Goal: Transaction & Acquisition: Purchase product/service

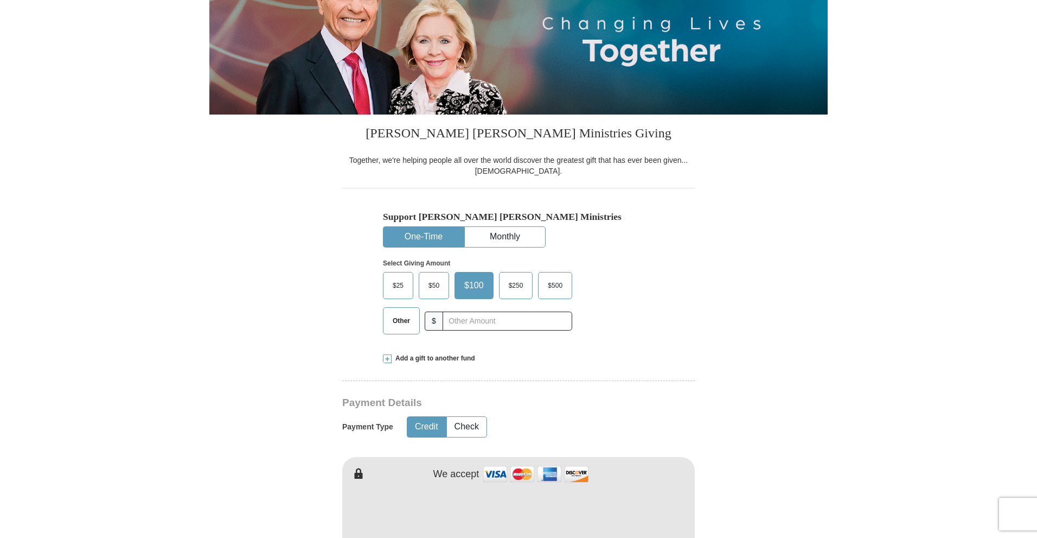
scroll to position [163, 0]
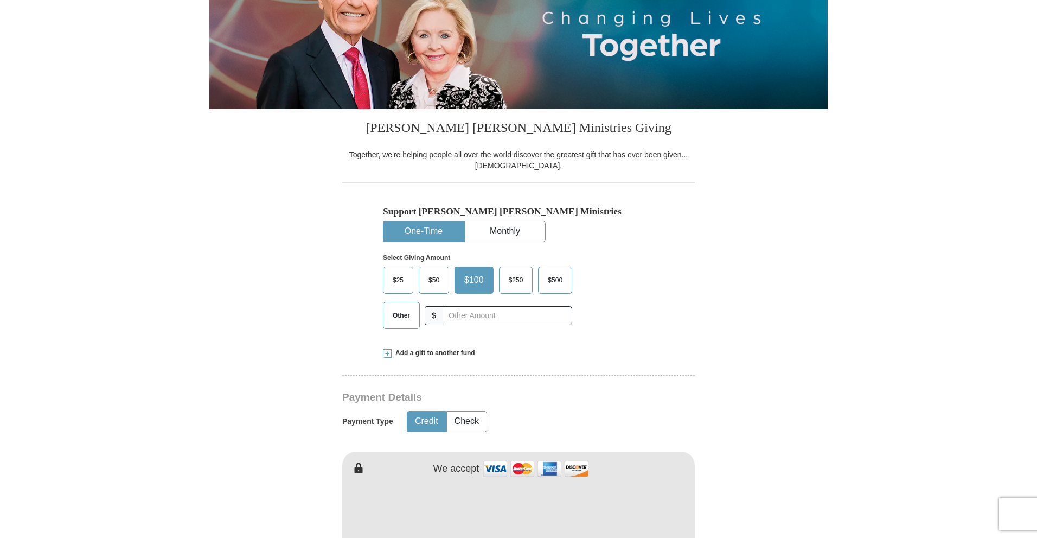
click at [392, 315] on span "Other" at bounding box center [401, 315] width 28 height 16
click at [0, 0] on input "Other" at bounding box center [0, 0] width 0 height 0
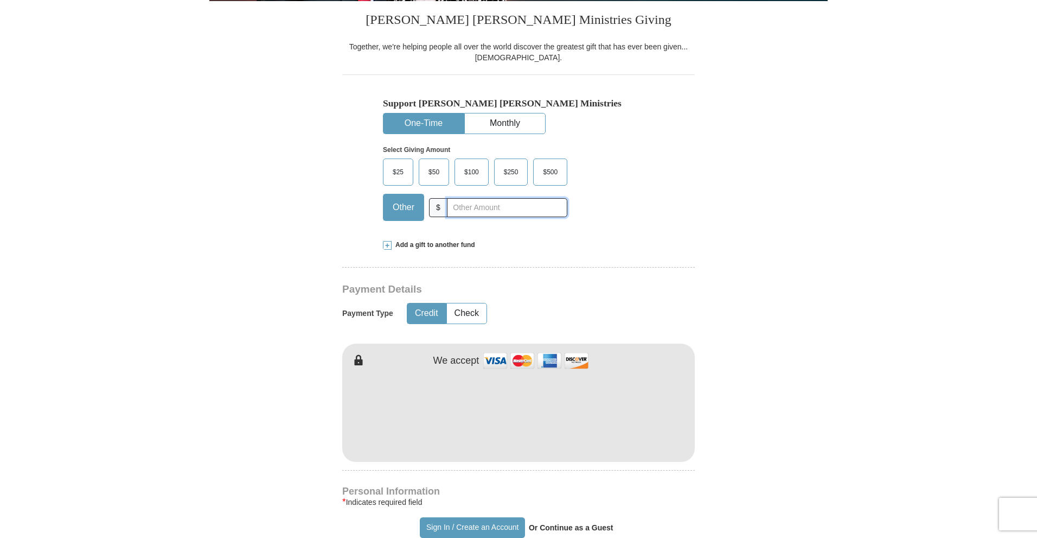
scroll to position [271, 0]
click at [478, 208] on input "text" at bounding box center [507, 206] width 120 height 19
type input "30"
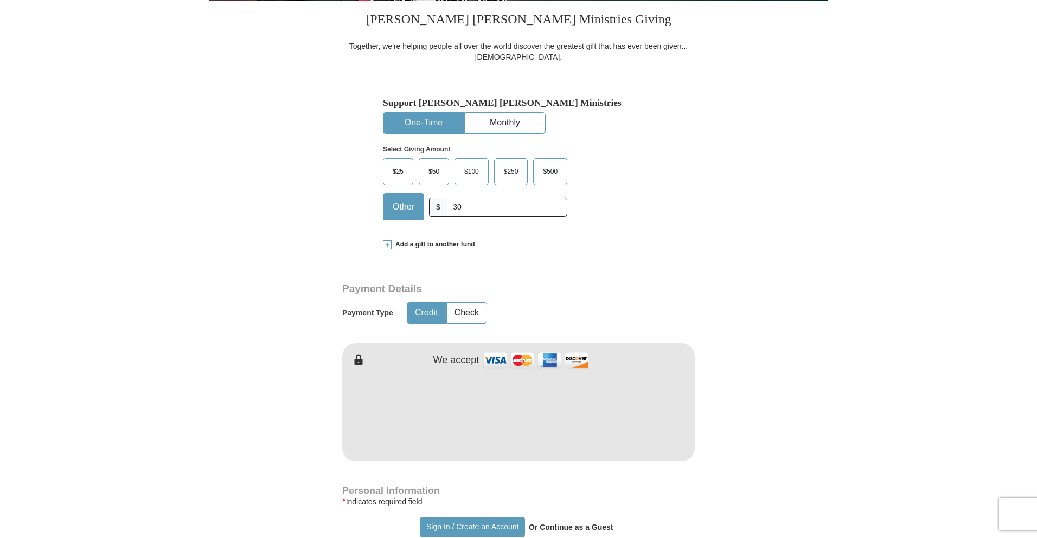
click at [218, 305] on form "Already have an account? Sign in for faster giving. Don't have an account? Crea…" at bounding box center [518, 437] width 618 height 1331
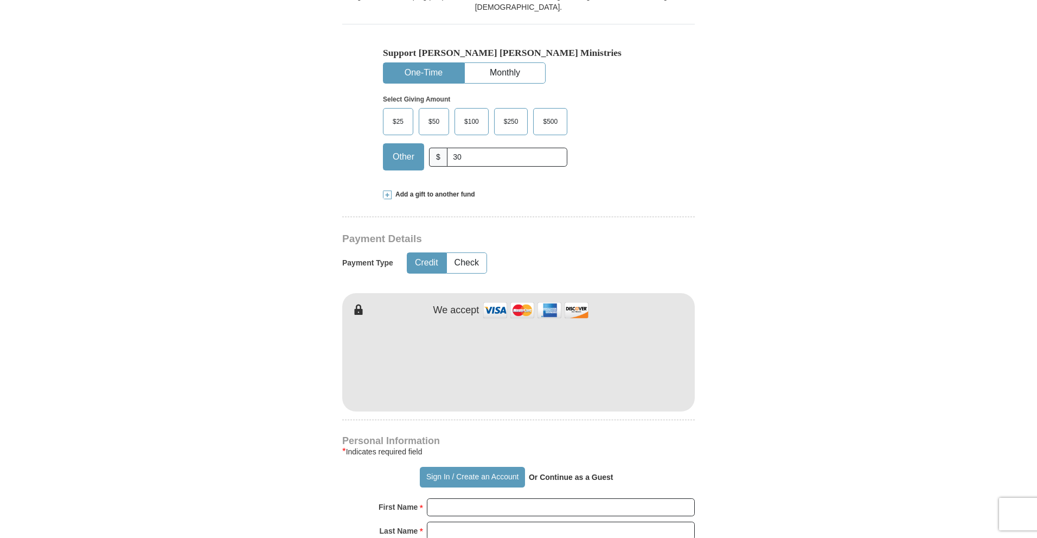
scroll to position [326, 0]
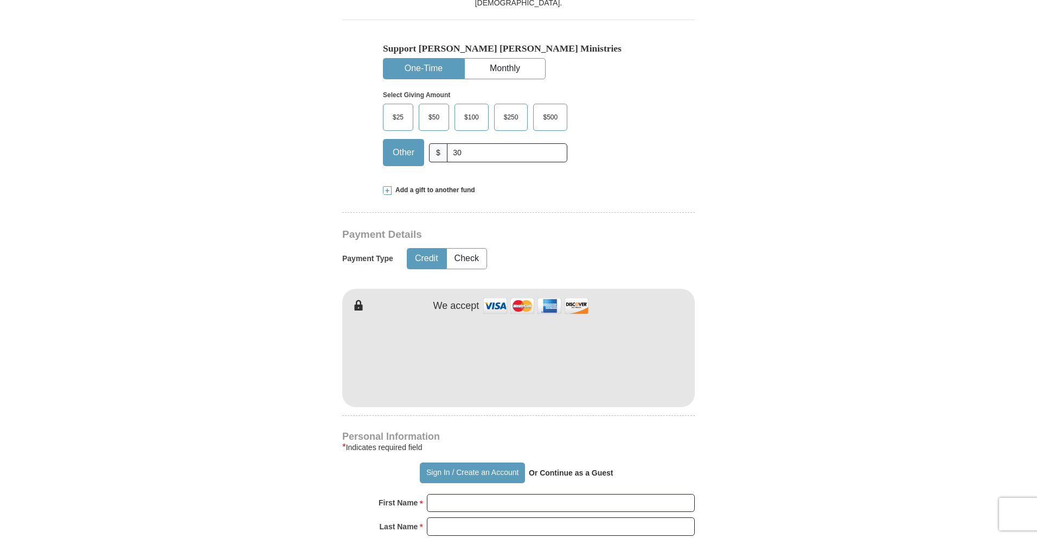
click at [244, 392] on form "Already have an account? Sign in for faster giving. Don't have an account? Crea…" at bounding box center [518, 383] width 618 height 1331
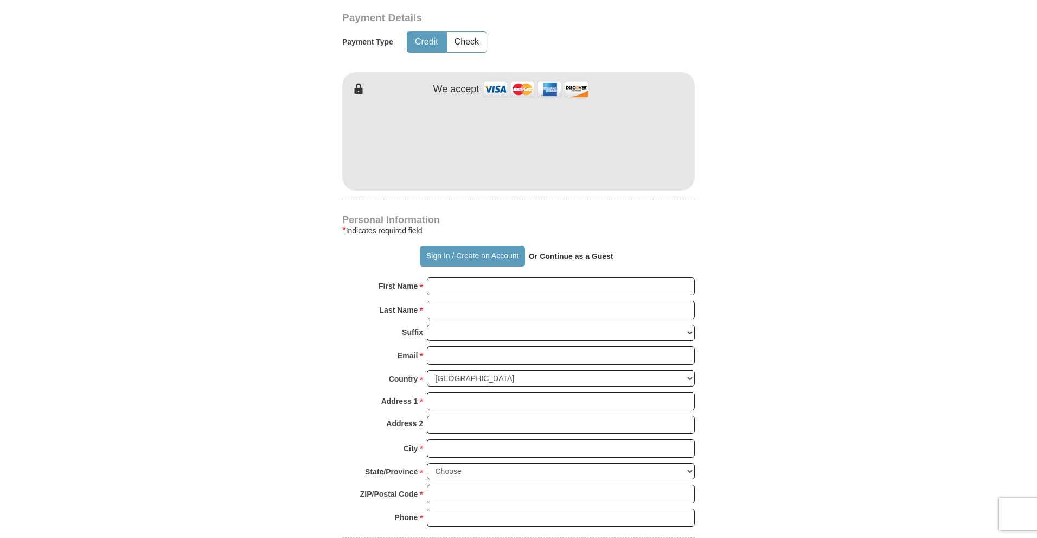
scroll to position [543, 0]
click at [452, 284] on input "First Name *" at bounding box center [561, 286] width 268 height 18
type input "[PERSON_NAME]"
click at [488, 312] on input "Last Name *" at bounding box center [561, 309] width 268 height 18
type input "[PERSON_NAME]"
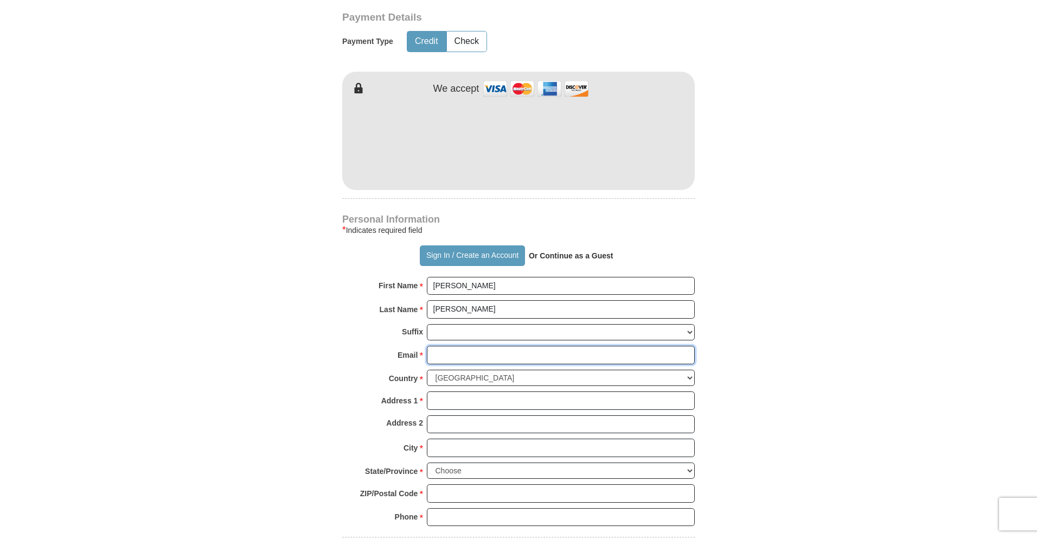
click at [494, 356] on input "Email *" at bounding box center [561, 355] width 268 height 18
type input "[PERSON_NAME][EMAIL_ADDRESS][PERSON_NAME][DOMAIN_NAME]"
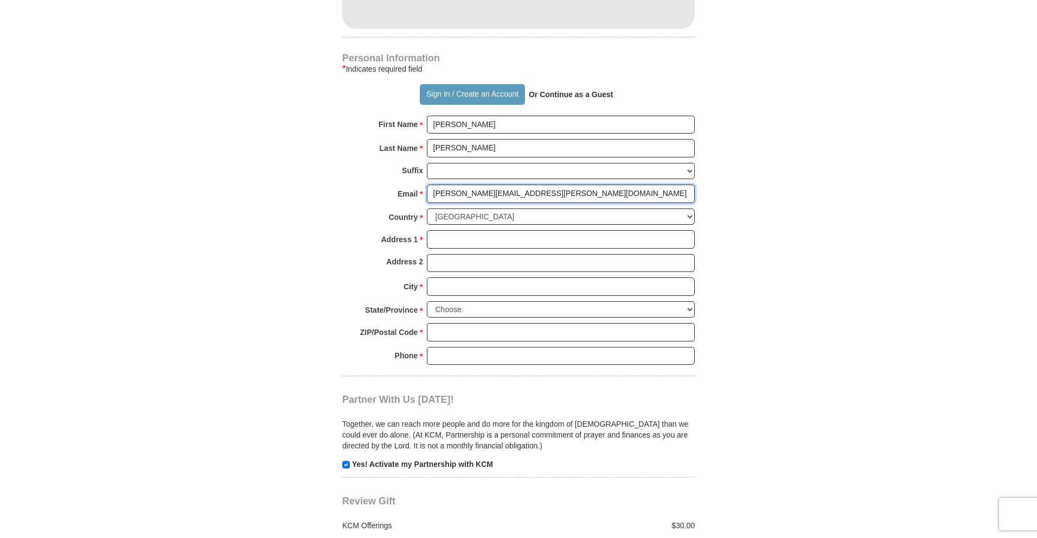
scroll to position [705, 0]
click at [458, 237] on input "Address 1 *" at bounding box center [561, 237] width 268 height 18
type input "296 CR 218"
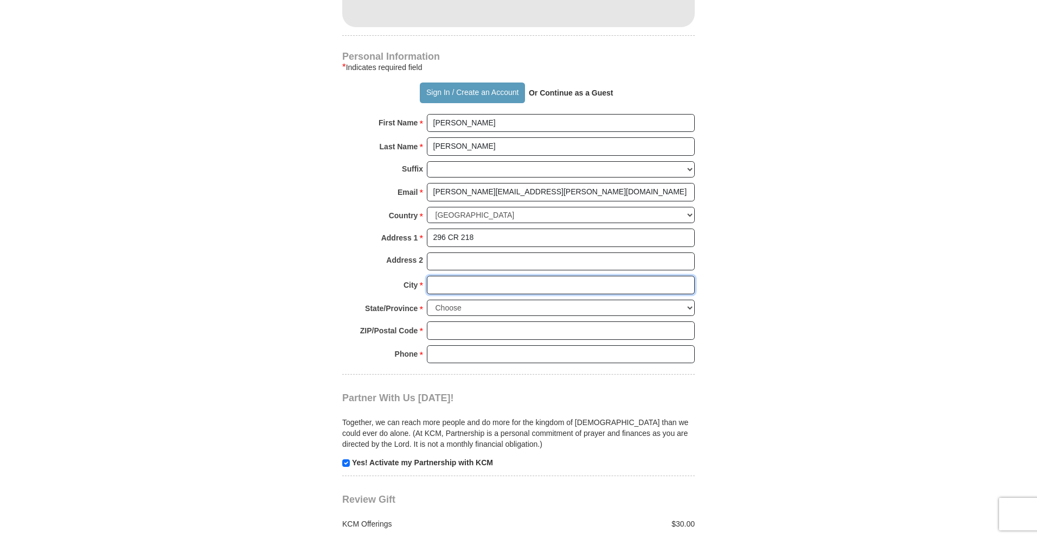
click at [477, 285] on input "City *" at bounding box center [561, 285] width 268 height 18
type input "Corinth"
click at [482, 309] on select "Choose [US_STATE] [US_STATE] [US_STATE] [US_STATE] [US_STATE] Armed Forces Amer…" at bounding box center [561, 307] width 268 height 17
select select "MS"
click at [427, 299] on select "Choose [US_STATE] [US_STATE] [US_STATE] [US_STATE] [US_STATE] Armed Forces Amer…" at bounding box center [561, 307] width 268 height 17
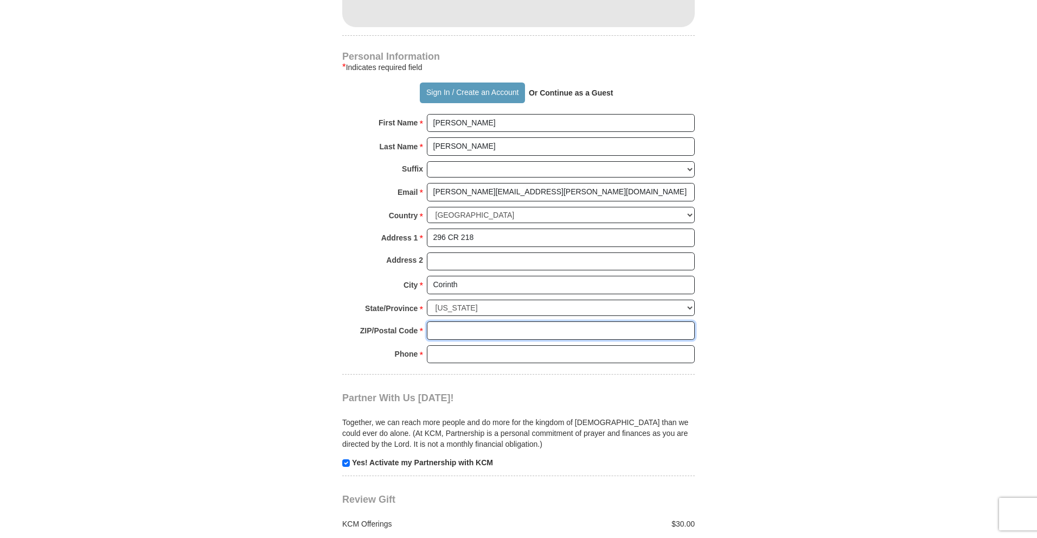
click at [460, 326] on input "ZIP/Postal Code *" at bounding box center [561, 330] width 268 height 18
type input "38834"
click at [480, 357] on input "Phone * *" at bounding box center [561, 354] width 268 height 18
type input "6014472525"
click at [213, 368] on form "Already have an account? Sign in for faster giving. Don't have an account? Crea…" at bounding box center [518, 3] width 618 height 1331
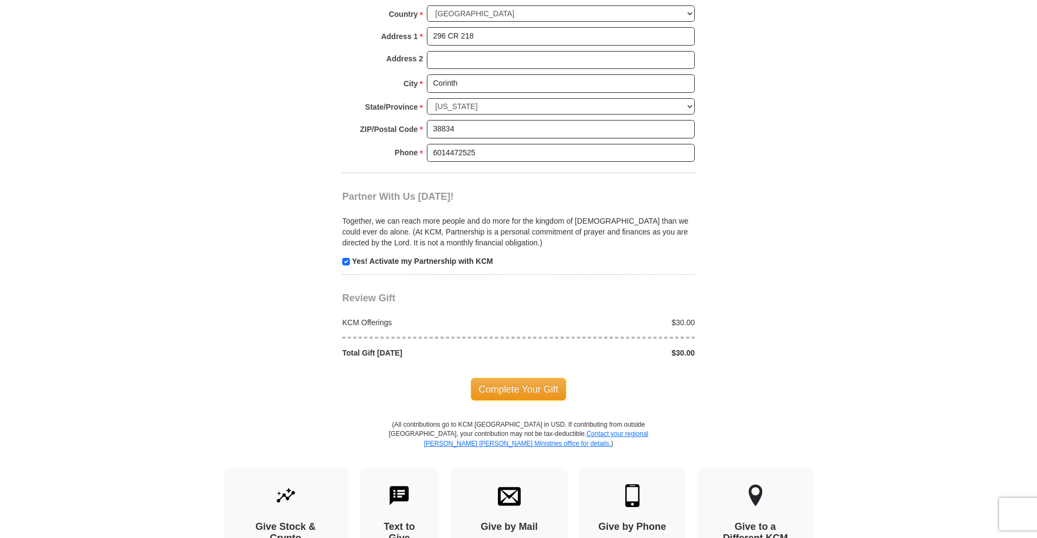
scroll to position [922, 0]
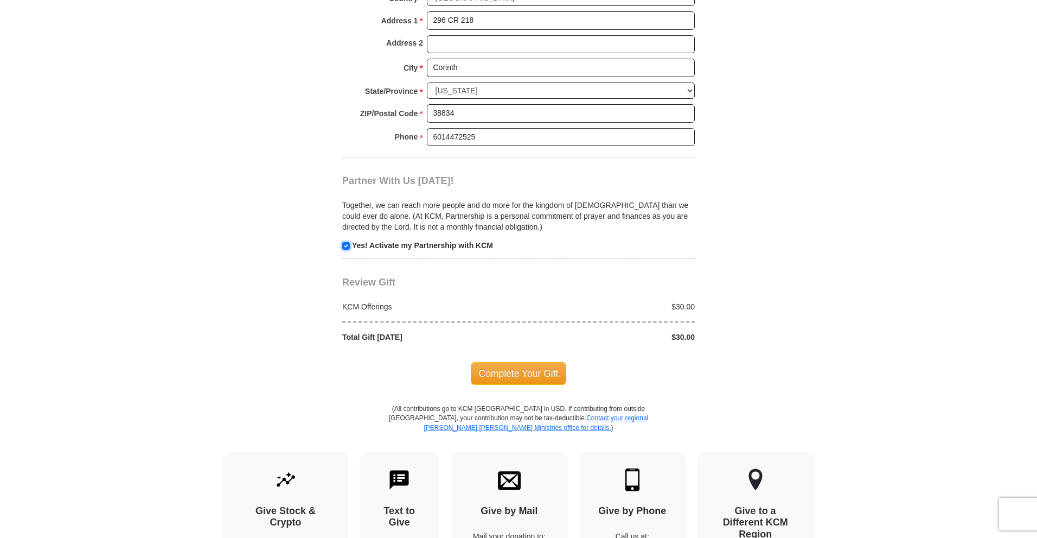
click at [346, 247] on input "checkbox" at bounding box center [346, 246] width 8 height 8
checkbox input "false"
click at [513, 373] on span "Complete Your Gift" at bounding box center [519, 373] width 96 height 23
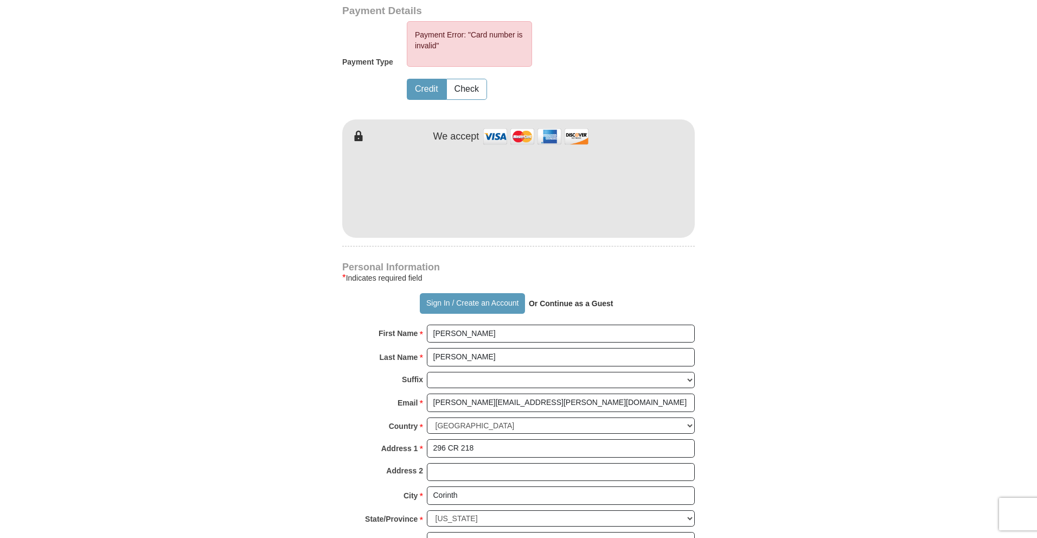
scroll to position [543, 0]
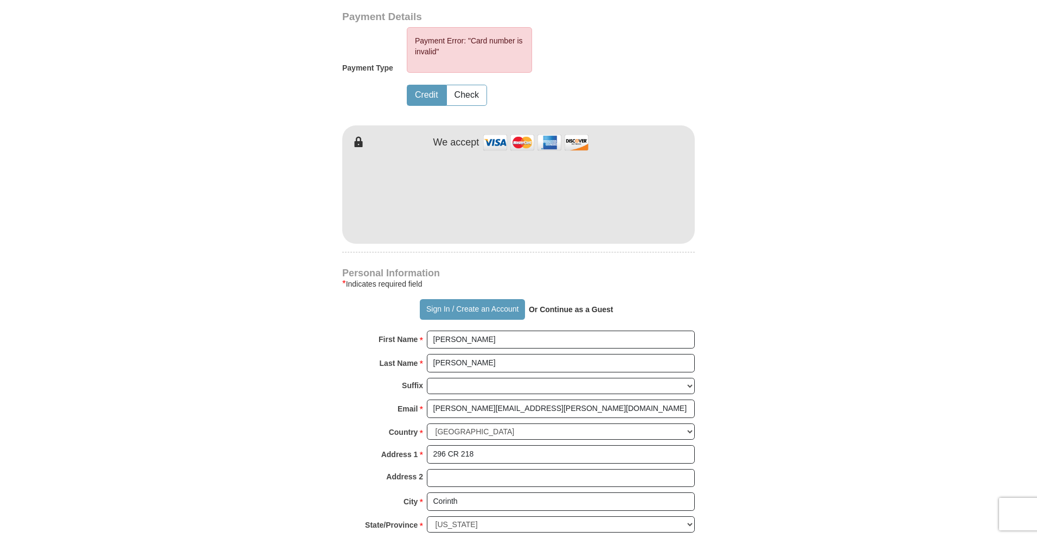
click at [228, 223] on form "Already have an account? Sign in for faster giving. Don't have an account? Crea…" at bounding box center [518, 192] width 618 height 1385
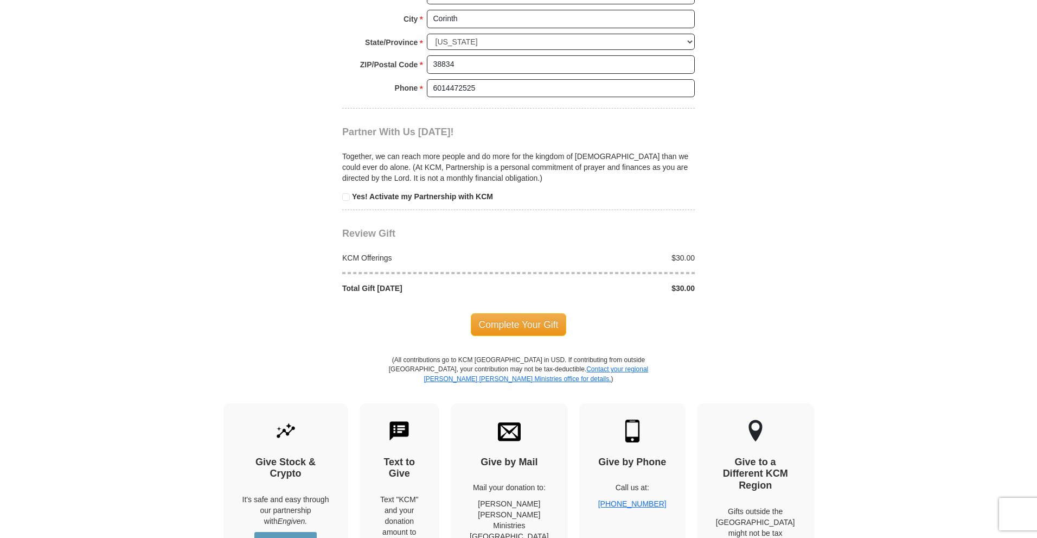
scroll to position [1031, 0]
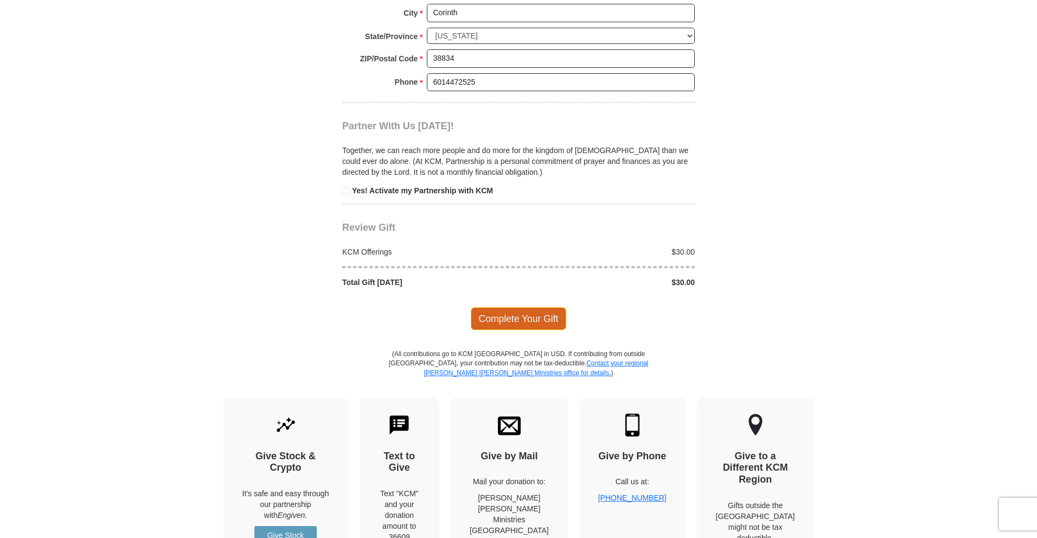
click at [513, 321] on span "Complete Your Gift" at bounding box center [519, 318] width 96 height 23
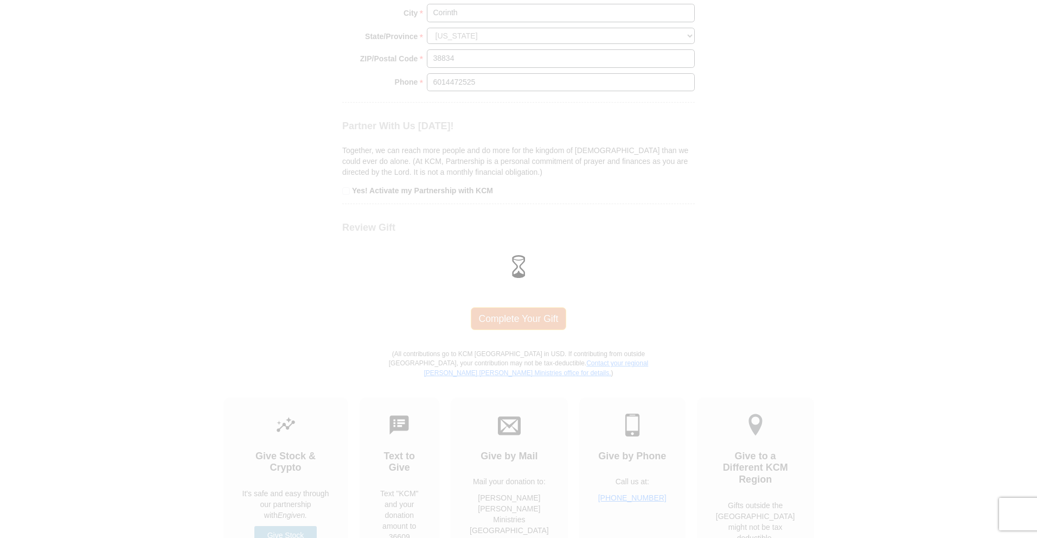
scroll to position [977, 0]
